Goal: Task Accomplishment & Management: Use online tool/utility

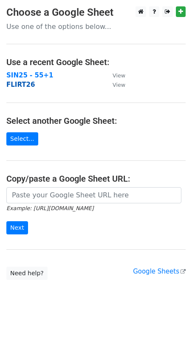
click at [23, 87] on strong "FLIRT26" at bounding box center [20, 85] width 28 height 8
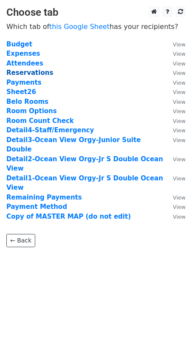
click at [24, 73] on strong "Reservations" at bounding box center [29, 73] width 47 height 8
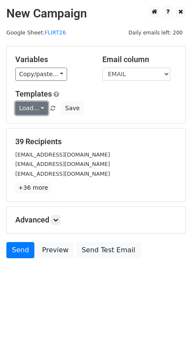
click at [29, 106] on link "Load..." at bounding box center [31, 108] width 33 height 13
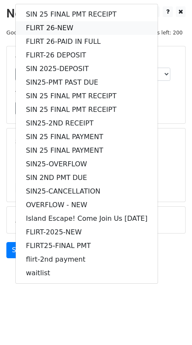
click at [48, 27] on link "FLIRT 26-NEW" at bounding box center [87, 28] width 142 height 14
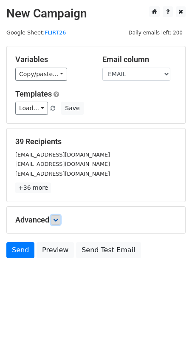
click at [58, 217] on icon at bounding box center [55, 219] width 5 height 5
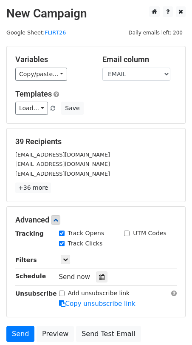
click at [65, 263] on div "Tracking Track Opens UTM Codes Track Clicks Filters Only include spreadsheet ro…" at bounding box center [95, 268] width 161 height 79
click at [65, 261] on link at bounding box center [65, 259] width 9 height 9
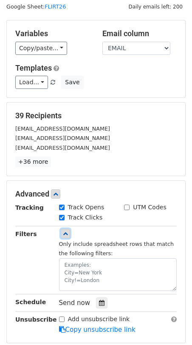
scroll to position [34, 0]
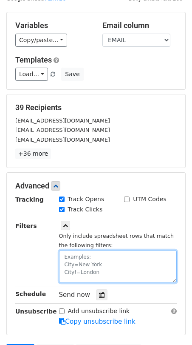
click at [68, 261] on textarea at bounding box center [118, 266] width 118 height 33
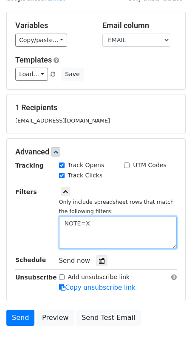
type textarea "NOTE=X"
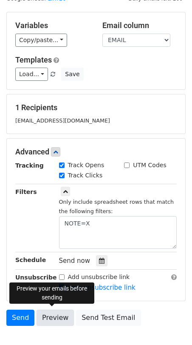
click at [52, 316] on link "Preview" at bounding box center [55, 317] width 37 height 16
click at [52, 315] on link "Preview" at bounding box center [55, 317] width 37 height 16
click at [48, 312] on link "Preview" at bounding box center [55, 317] width 37 height 16
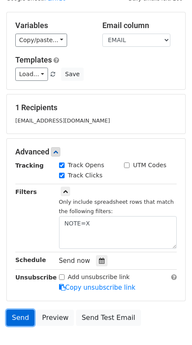
click at [18, 319] on link "Send" at bounding box center [20, 317] width 28 height 16
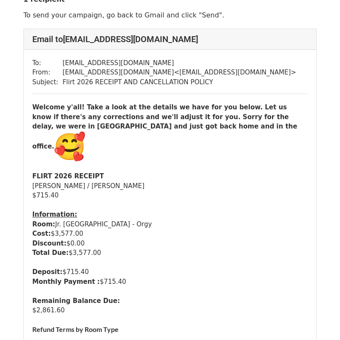
scroll to position [33, 0]
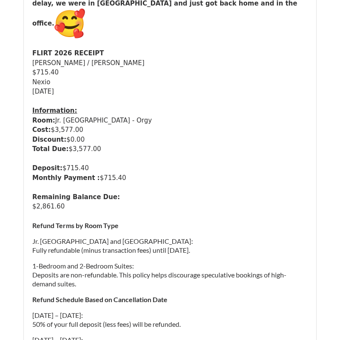
scroll to position [156, 0]
